Goal: Task Accomplishment & Management: Complete application form

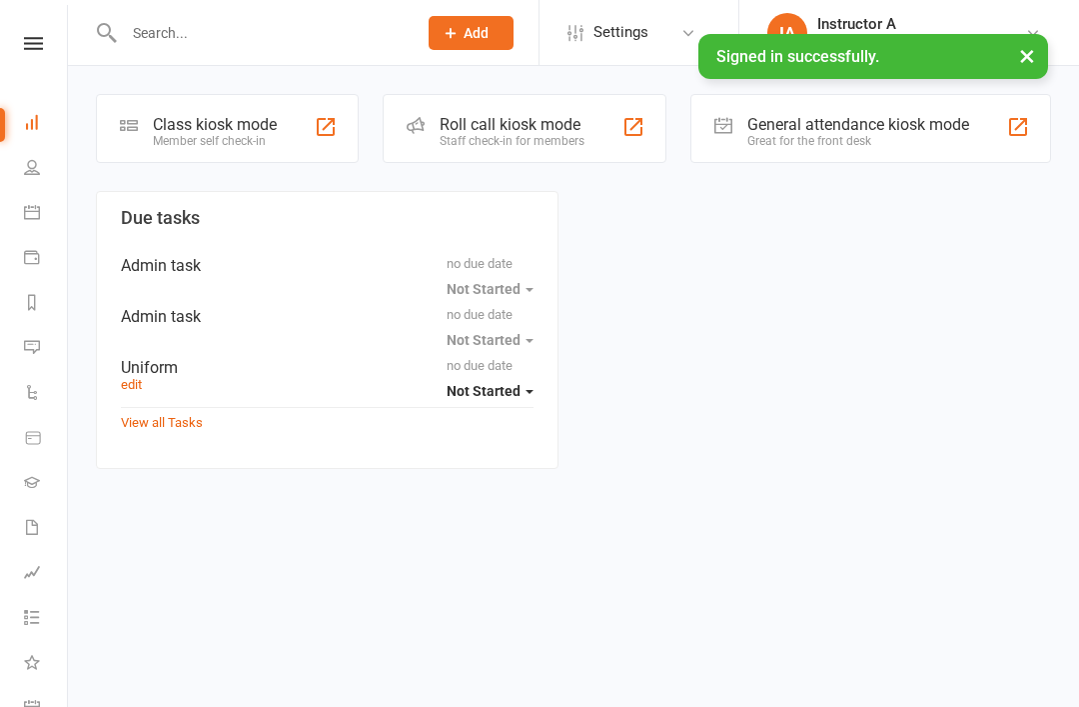
click at [148, 27] on input "text" at bounding box center [260, 33] width 285 height 28
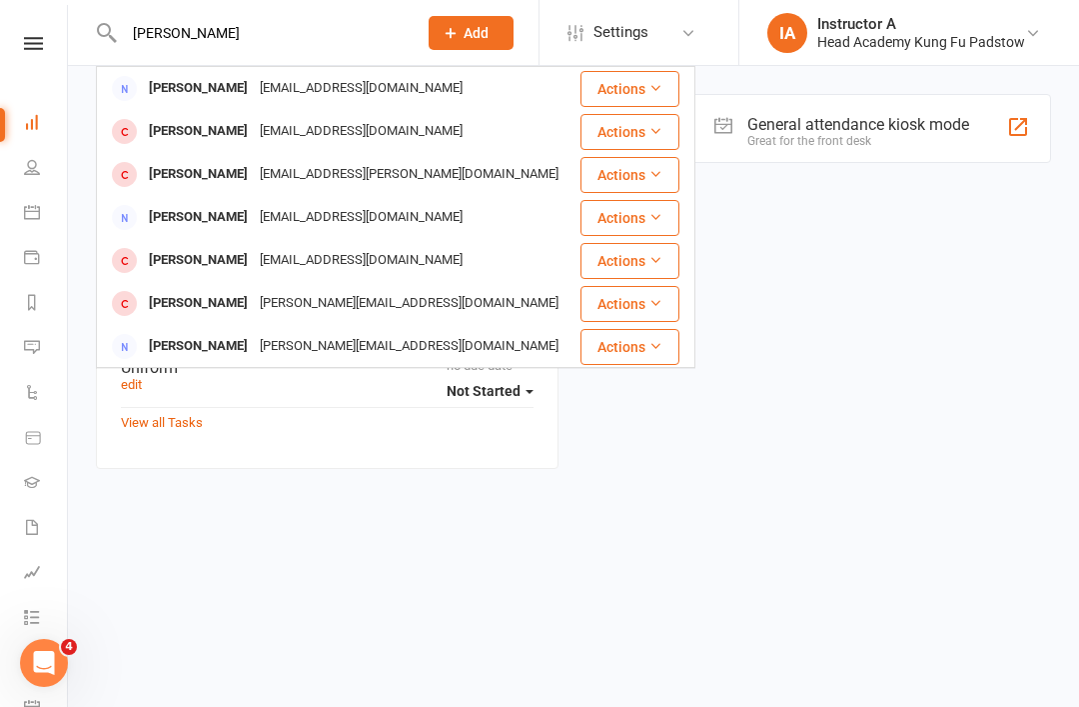
type input "[PERSON_NAME]"
click at [195, 85] on div "[PERSON_NAME]" at bounding box center [198, 88] width 111 height 29
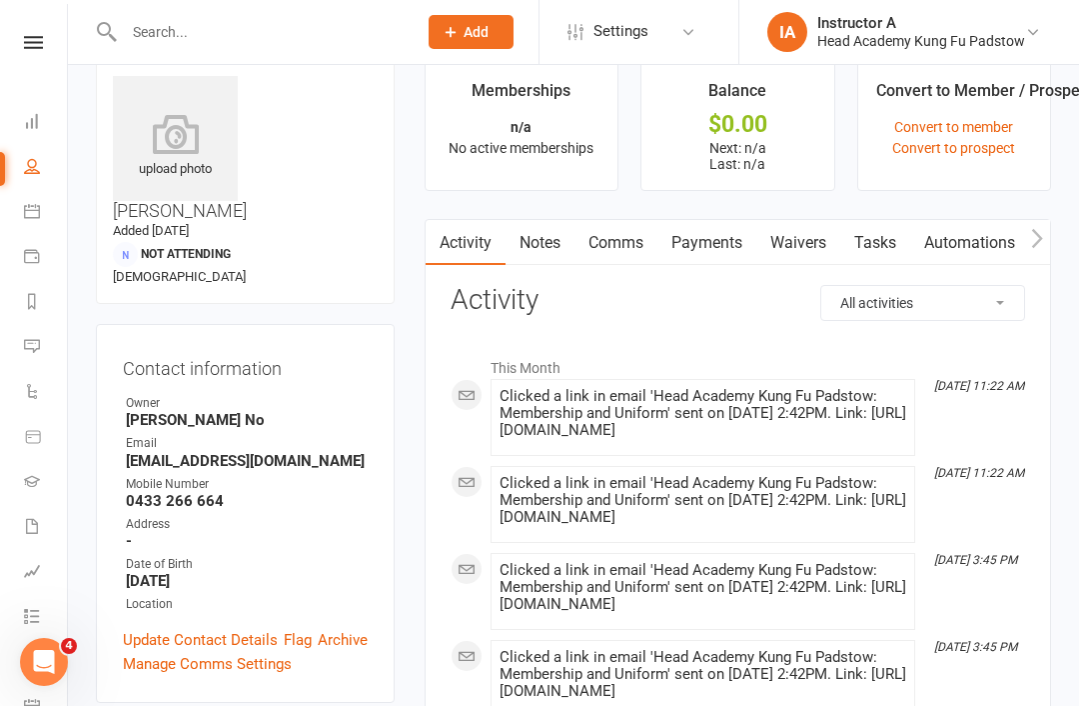
click at [807, 253] on link "Waivers" at bounding box center [799, 244] width 84 height 46
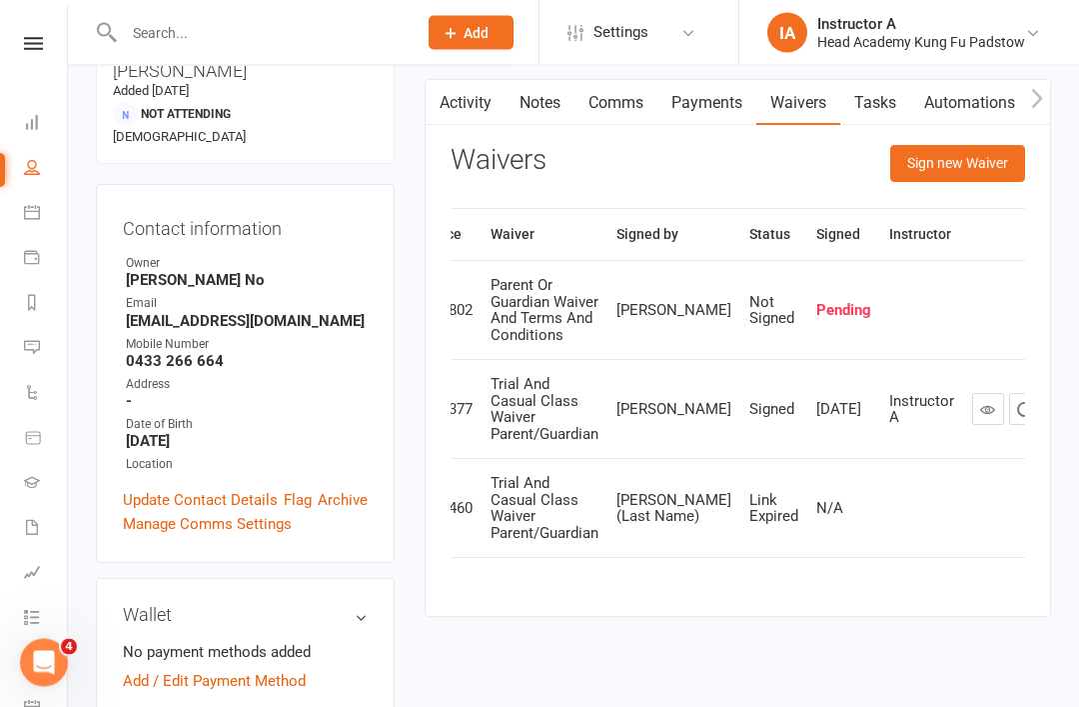
scroll to position [0, 64]
click at [1054, 320] on icon "button" at bounding box center [1063, 311] width 18 height 18
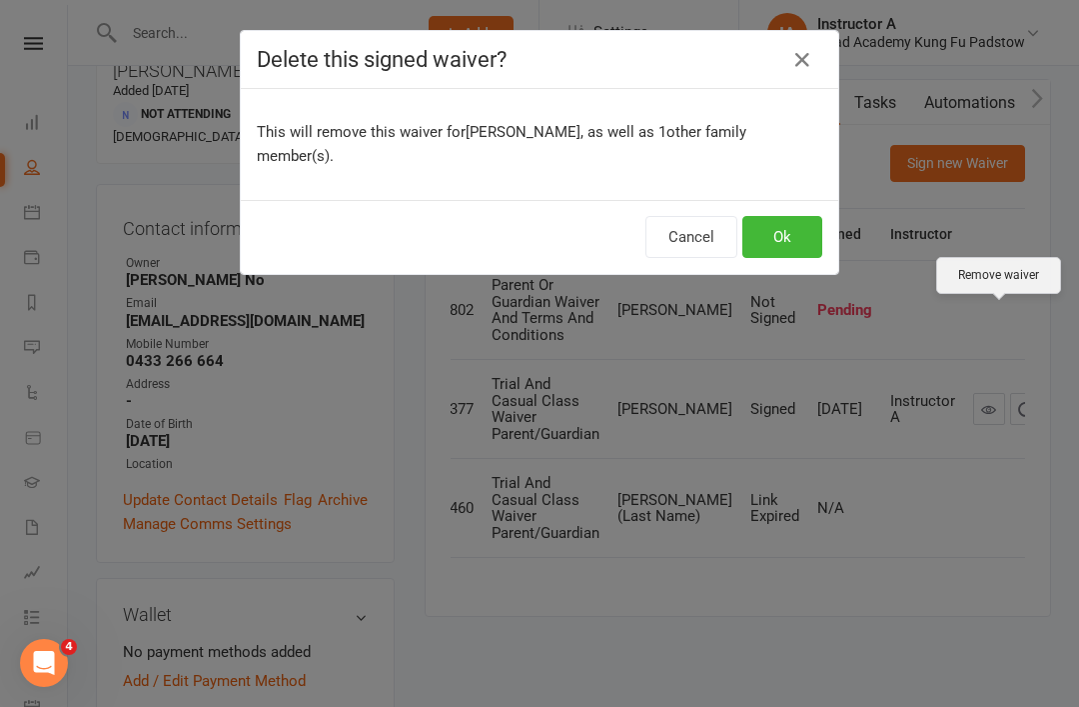
click at [782, 218] on button "Ok" at bounding box center [783, 237] width 80 height 42
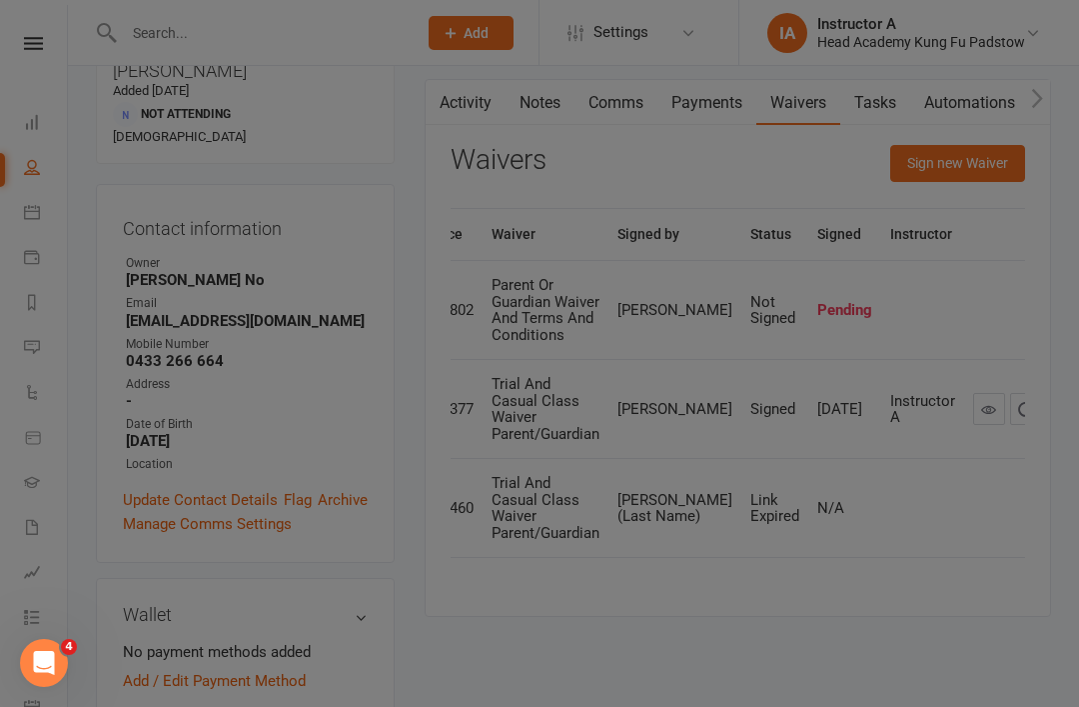
scroll to position [0, 52]
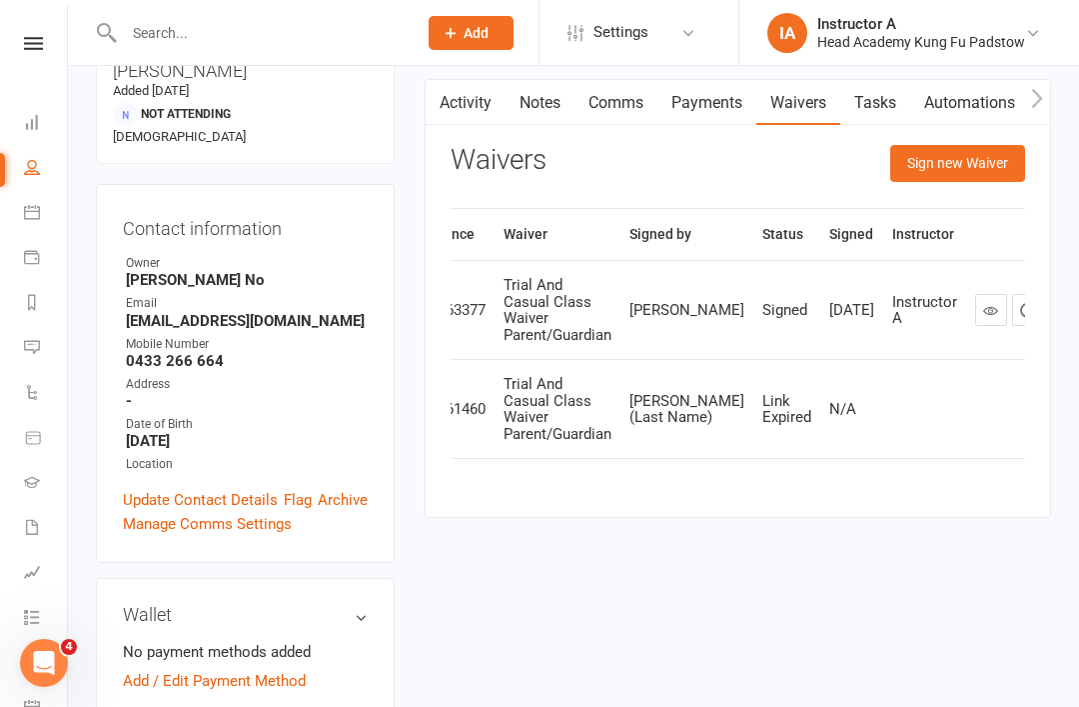
click at [940, 160] on button "Sign new Waiver" at bounding box center [958, 163] width 135 height 36
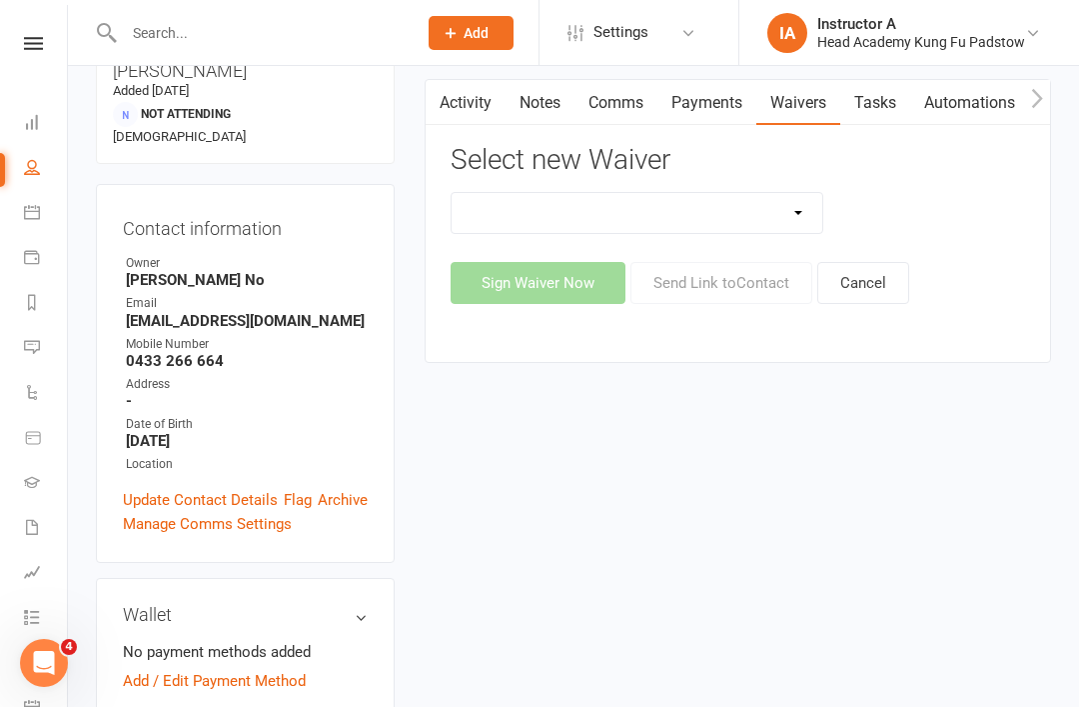
click at [778, 203] on select "Adults Waiver And Terms And Conditions Parent Or Guardian Waiver And Terms And …" at bounding box center [638, 213] width 372 height 40
select select "3663"
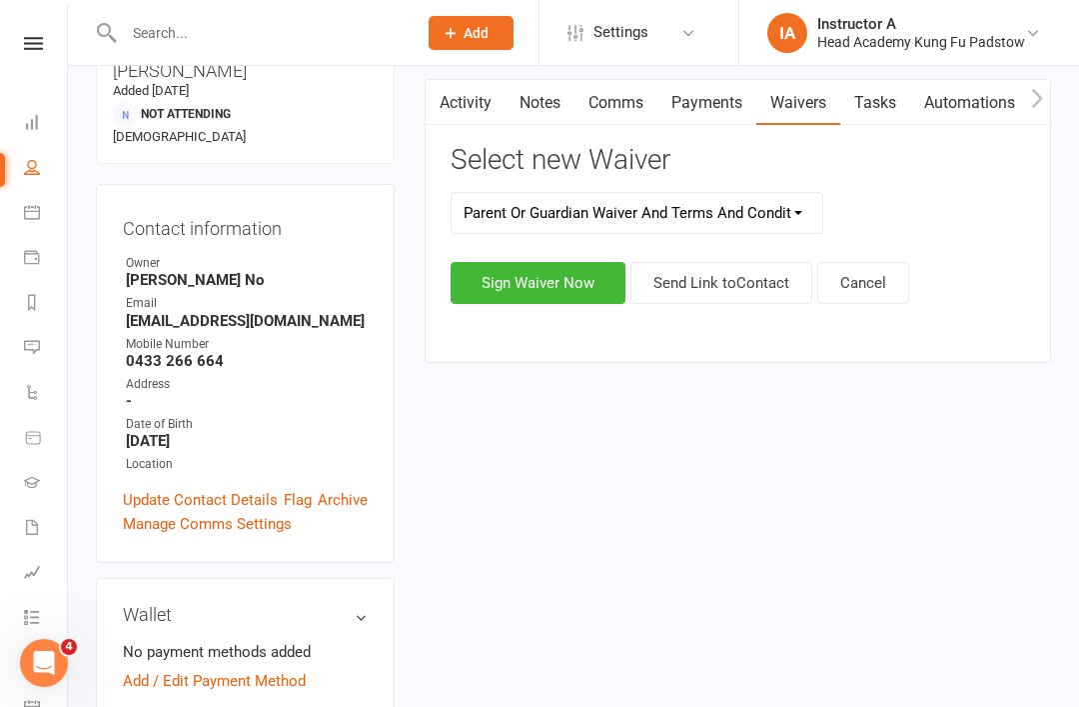
click at [543, 289] on button "Sign Waiver Now" at bounding box center [538, 283] width 175 height 42
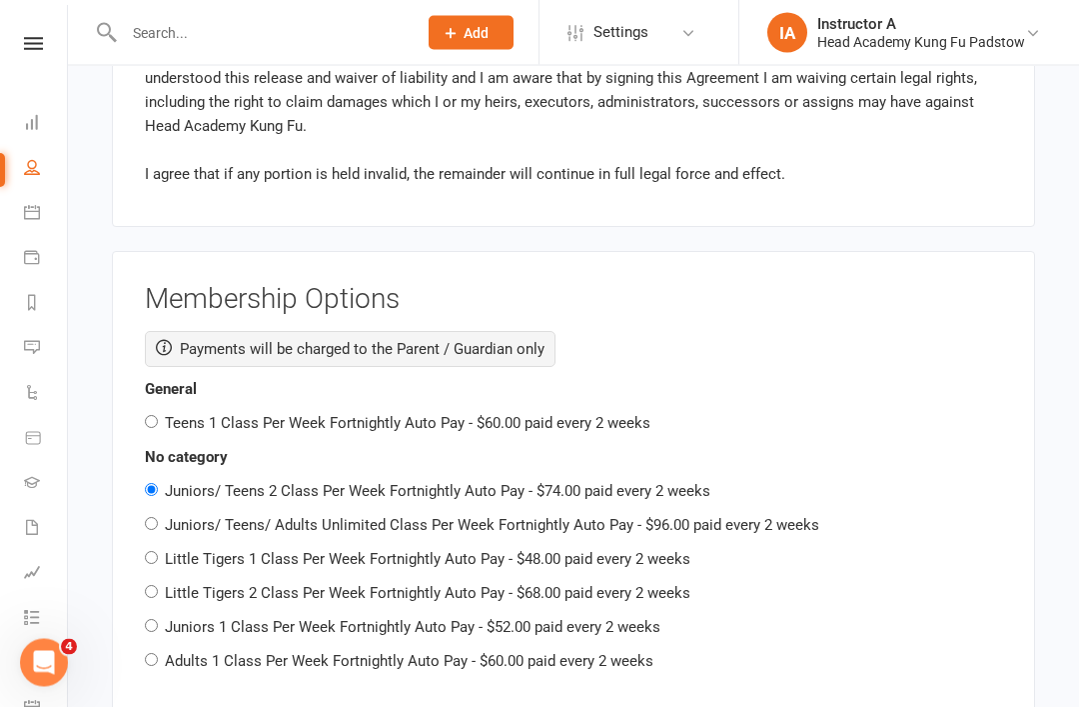
scroll to position [2770, 0]
click at [144, 502] on div "Membership Options Payments will be charged to the Parent / Guardian only Gener…" at bounding box center [574, 482] width 924 height 465
click at [158, 550] on input "Little Tigers 1 Class Per Week Fortnightly Auto Pay - $48.00 paid every 2 weeks" at bounding box center [151, 556] width 13 height 13
radio input "true"
radio input "false"
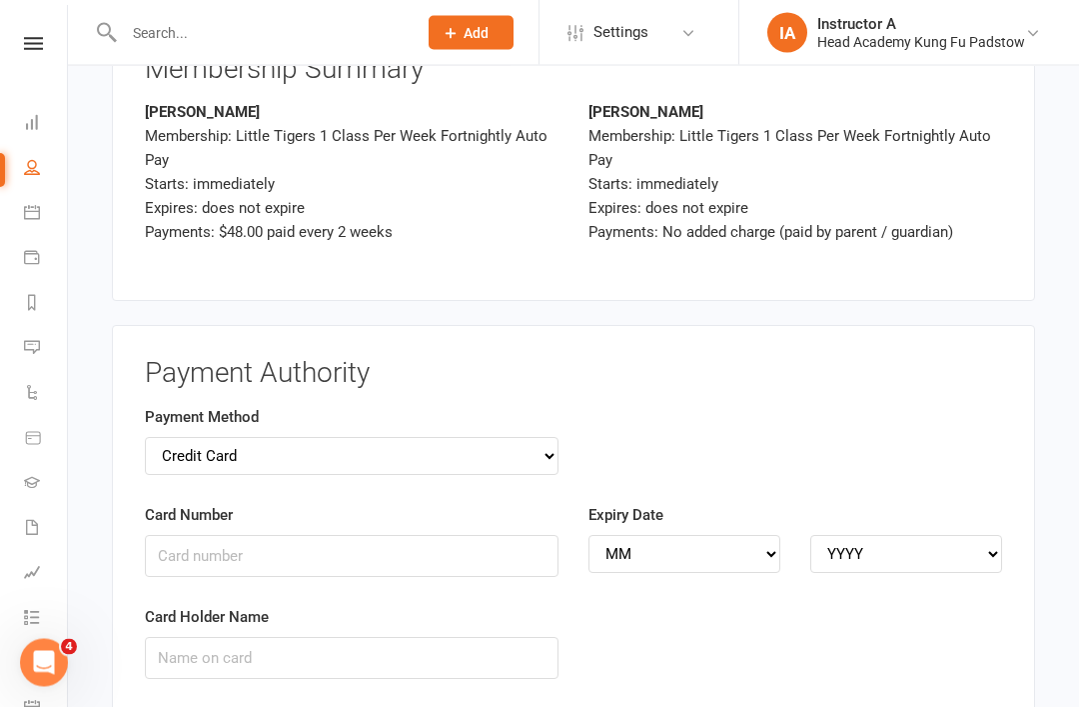
scroll to position [3488, 0]
click at [317, 534] on input "Card Number" at bounding box center [352, 555] width 414 height 42
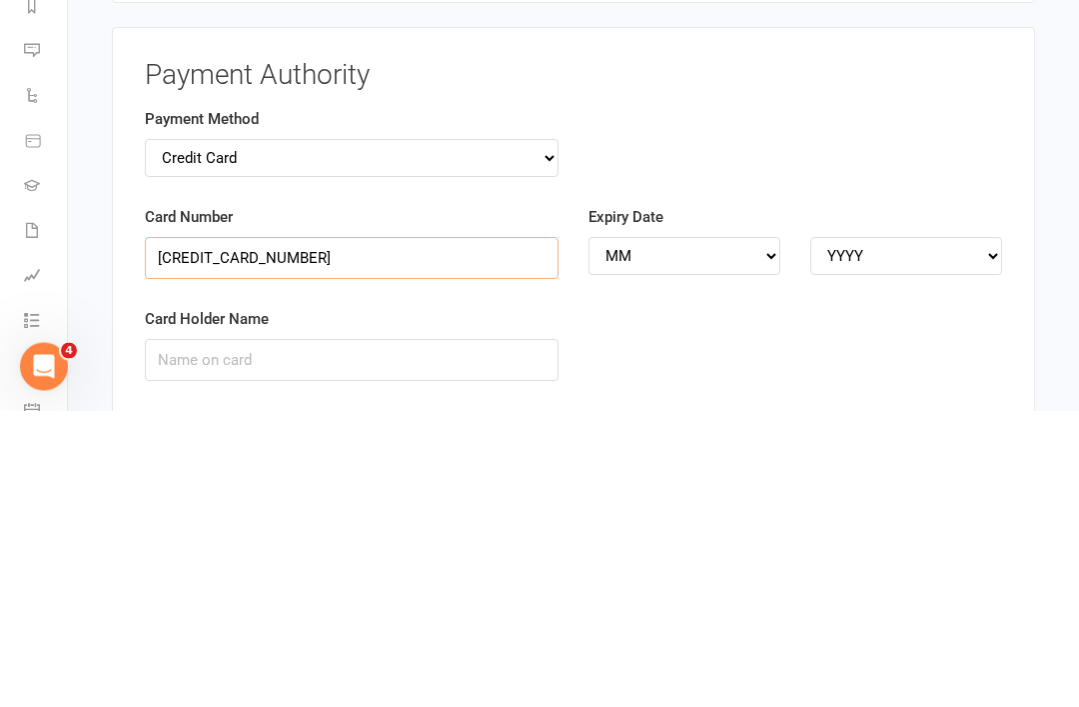
type input "[CREDIT_CARD_NUMBER]"
click at [381, 636] on input "Card Holder Name" at bounding box center [352, 657] width 414 height 42
type input "E [PERSON_NAME]"
click at [744, 534] on select "MM 01 02 03 04 05 06 07 08 09 10 11 12" at bounding box center [685, 553] width 192 height 38
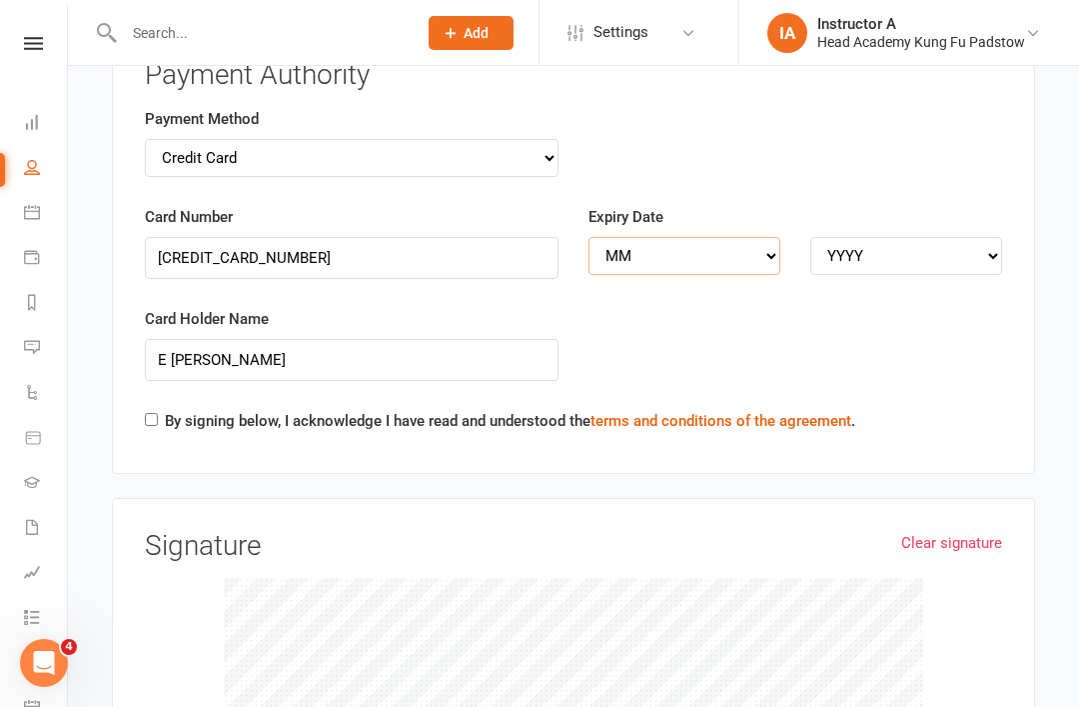
select select "09"
click at [881, 237] on select "YYYY 2025 2026 2027 2028 2029 2030 2031 2032 2033 2034" at bounding box center [907, 256] width 192 height 38
select select "2026"
click at [156, 413] on input "By signing below, I acknowledge I have read and understood the terms and condit…" at bounding box center [151, 419] width 13 height 13
checkbox input "true"
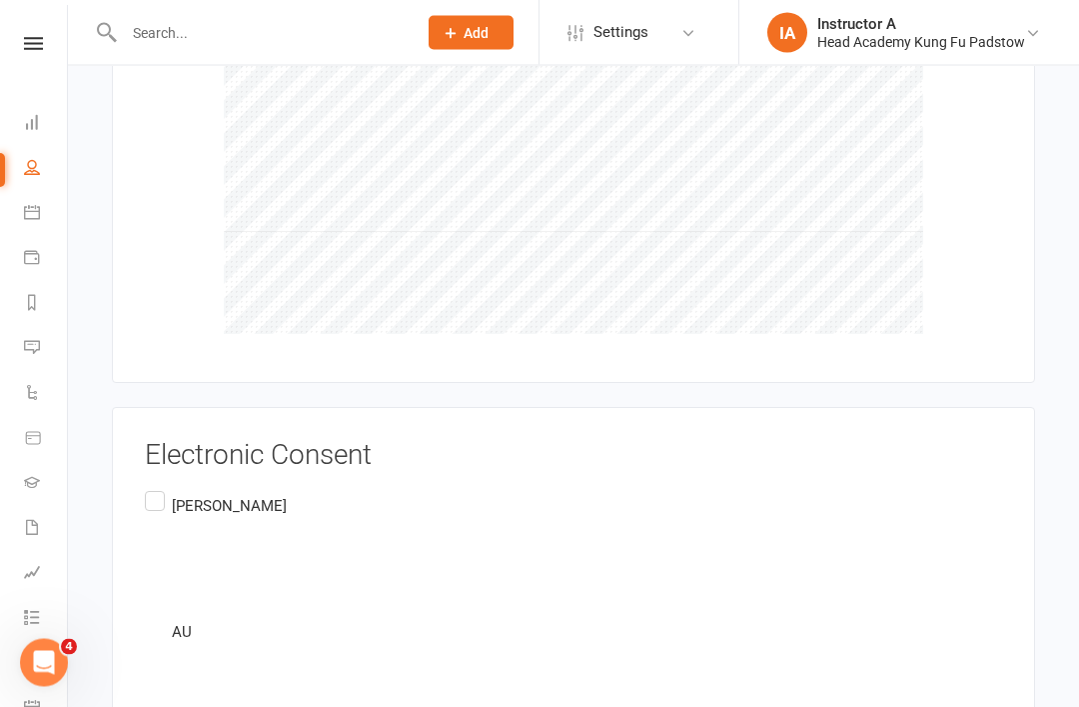
scroll to position [4336, 0]
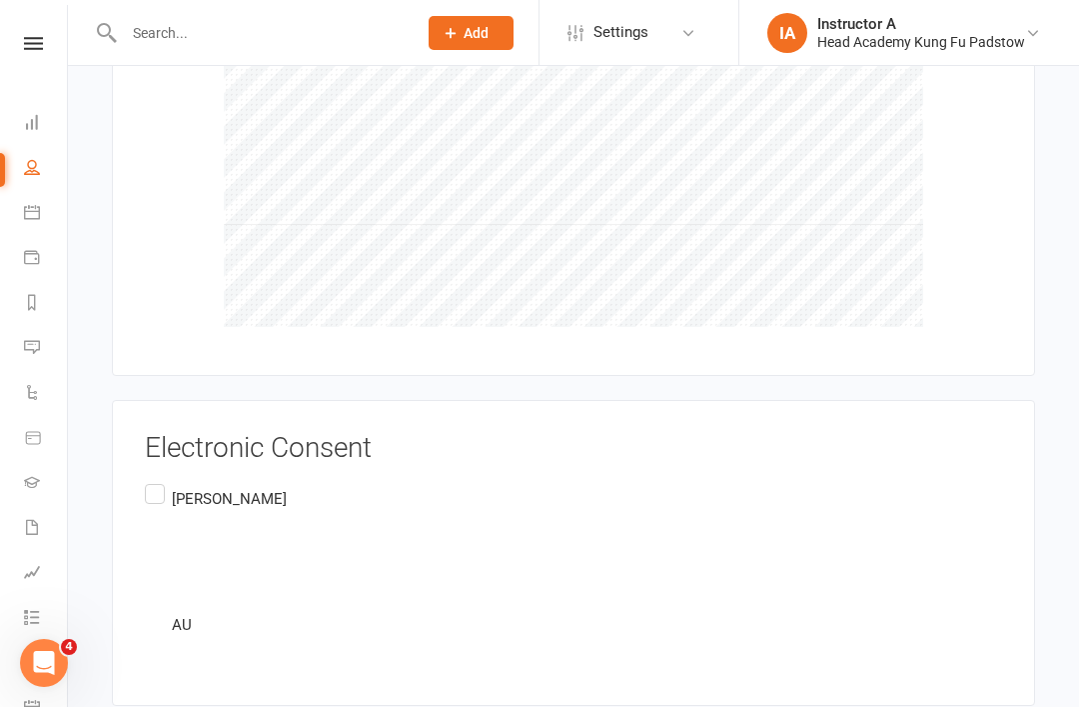
click at [154, 480] on label "[PERSON_NAME] AU" at bounding box center [216, 562] width 142 height 165
click at [154, 480] on input "[PERSON_NAME] AU" at bounding box center [151, 480] width 13 height 0
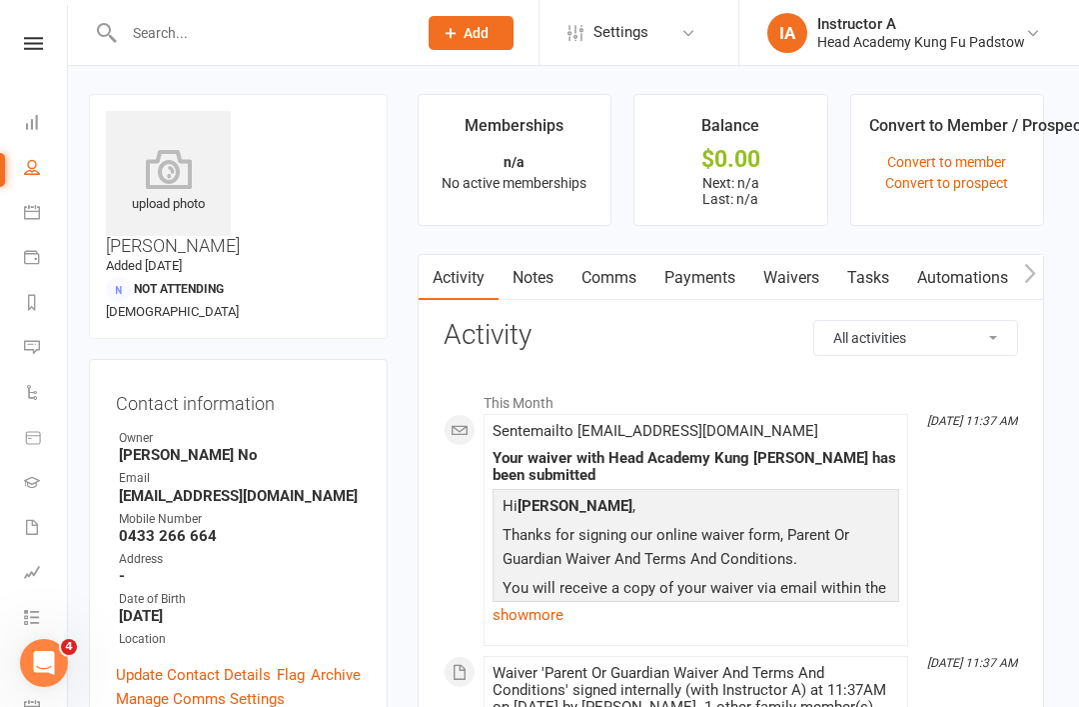
scroll to position [0, 6]
